Goal: Connect with others: Connect with others

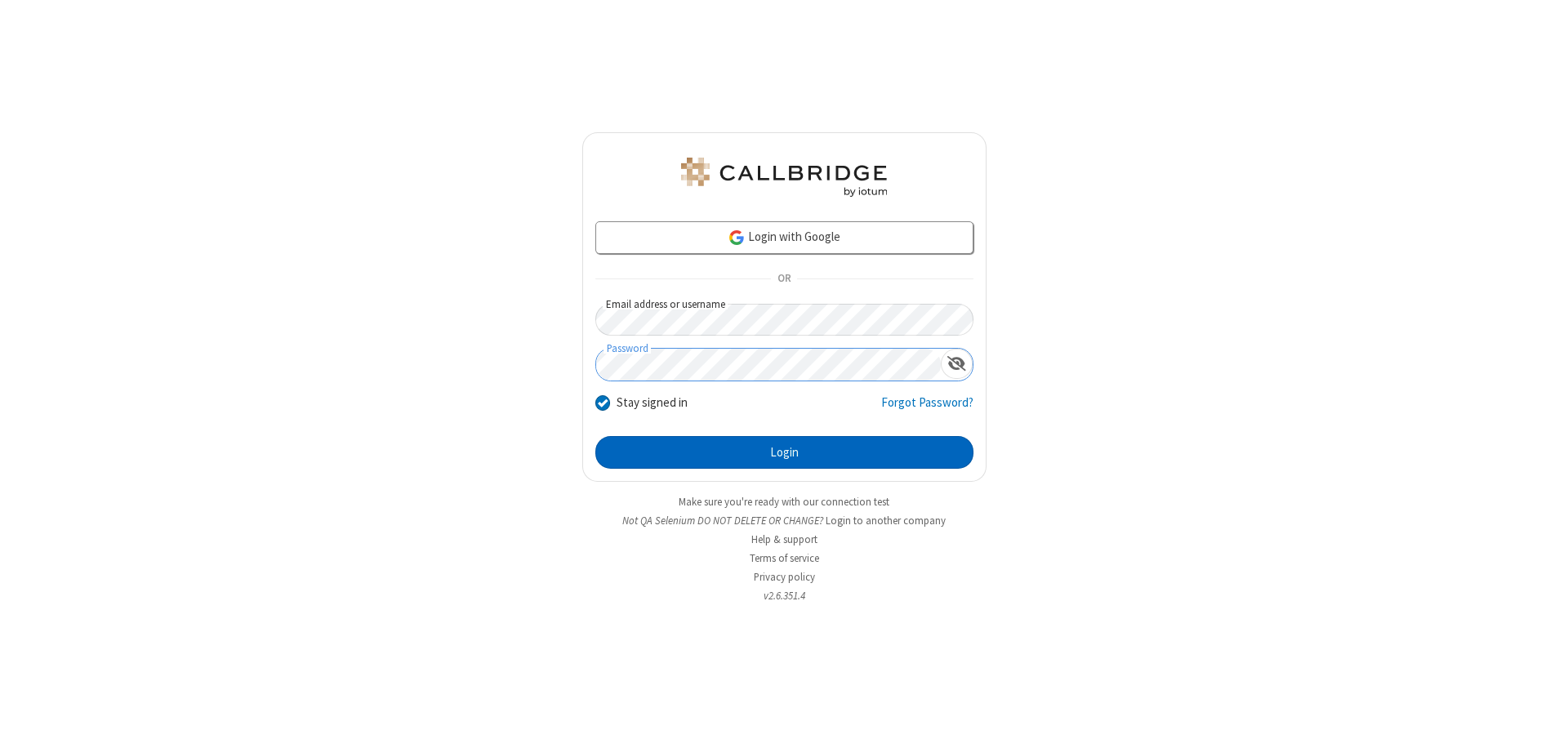
click at [784, 452] on button "Login" at bounding box center [784, 452] width 378 height 32
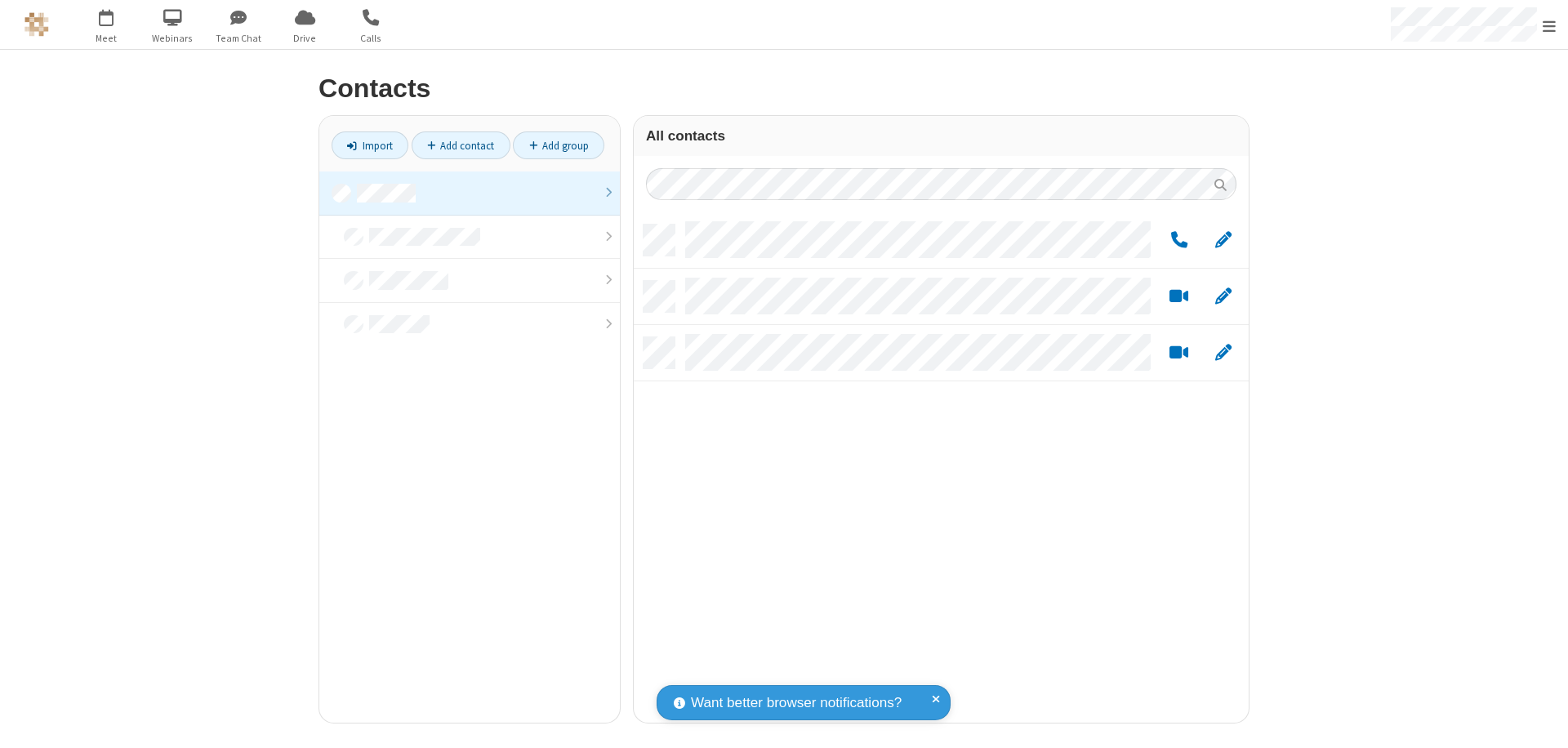
scroll to position [498, 603]
click at [470, 192] on link at bounding box center [469, 193] width 301 height 44
click at [559, 146] on link "Add group" at bounding box center [559, 145] width 92 height 27
